Goal: Navigation & Orientation: Find specific page/section

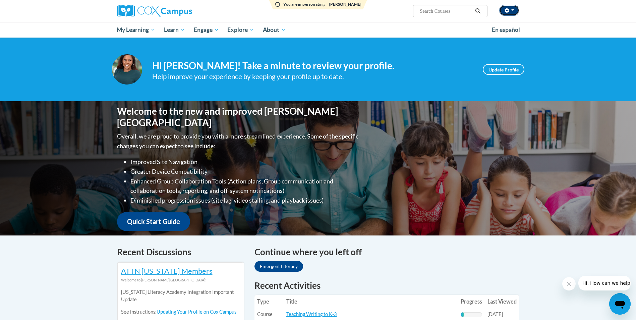
click at [513, 12] on button "button" at bounding box center [509, 10] width 20 height 11
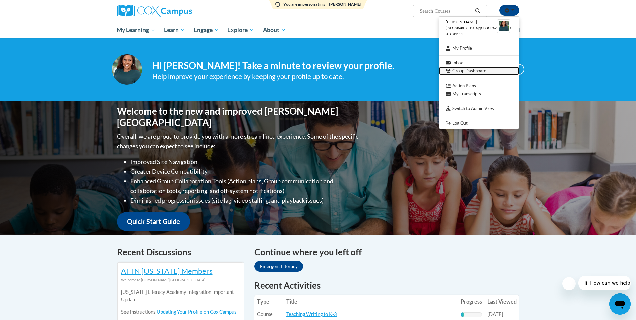
click at [473, 74] on link "Group Dashboard" at bounding box center [479, 71] width 80 height 8
